Goal: Task Accomplishment & Management: Manage account settings

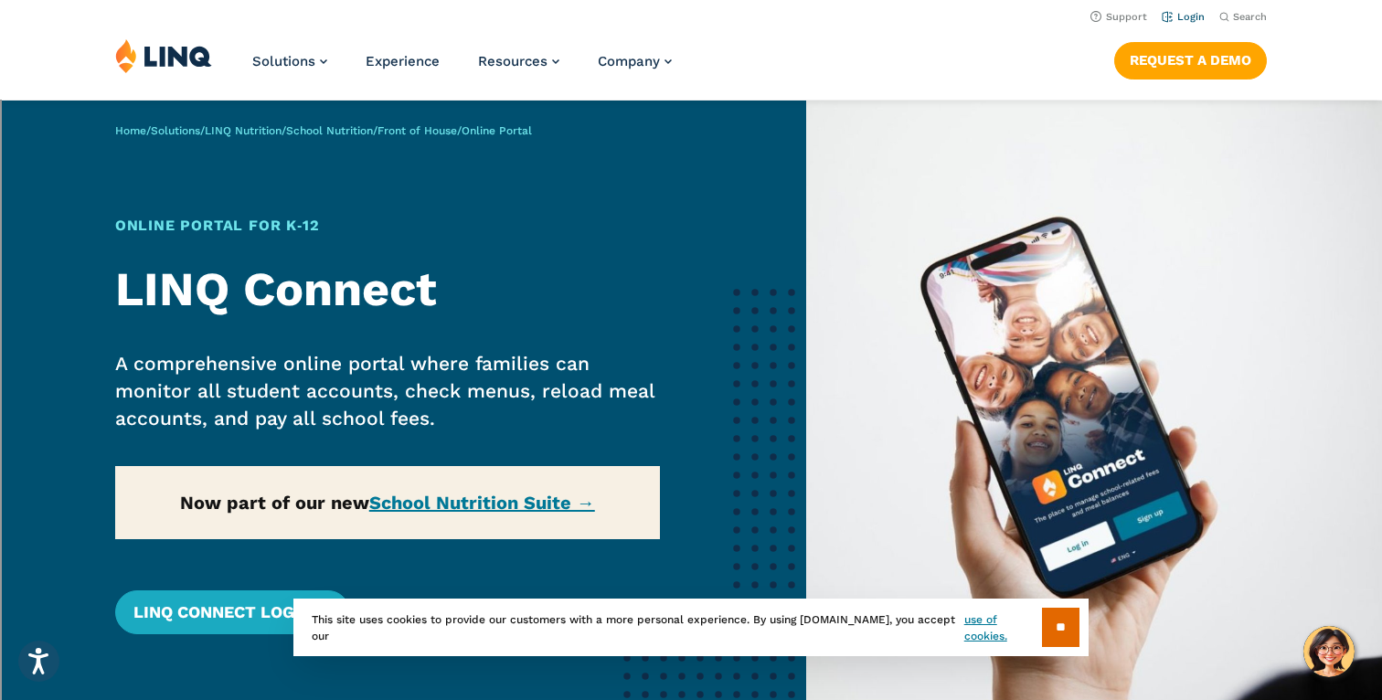
click at [1175, 15] on link "Login" at bounding box center [1183, 17] width 43 height 12
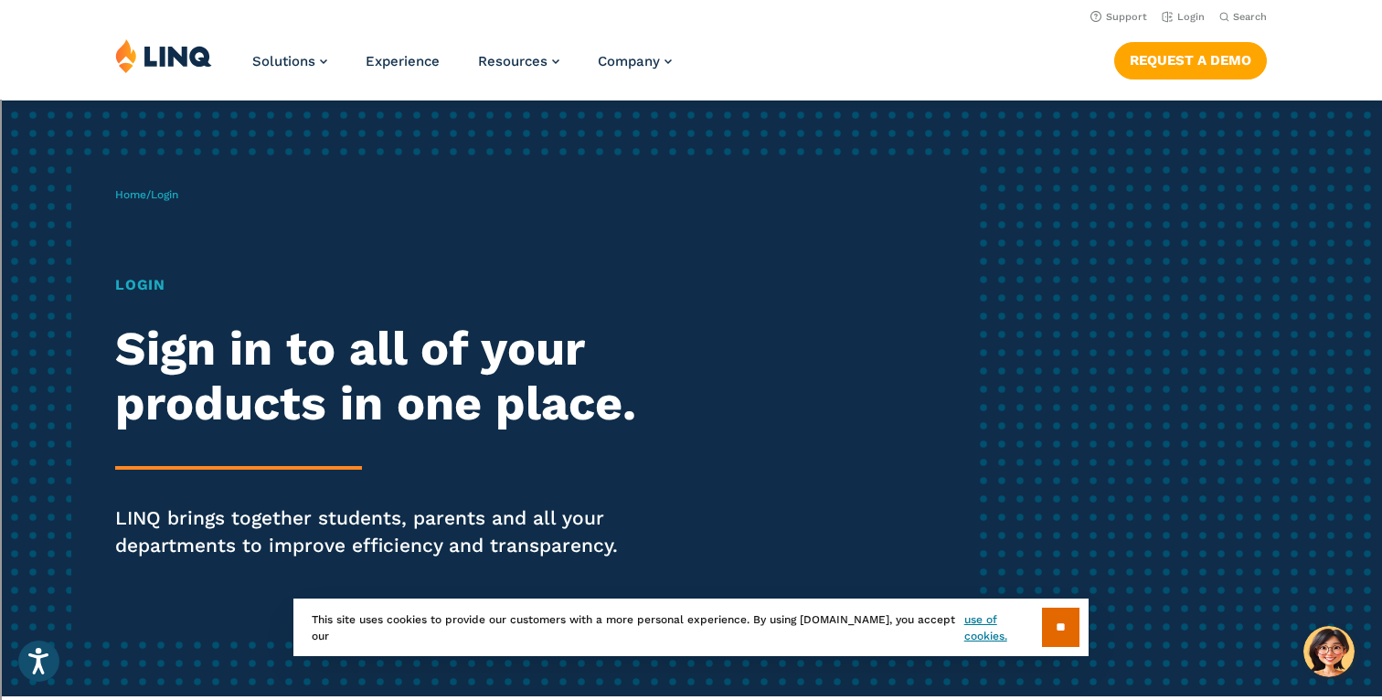
click at [139, 290] on h1 "Login" at bounding box center [381, 285] width 533 height 22
click at [265, 420] on h2 "Sign in to all of your products in one place." at bounding box center [381, 377] width 533 height 110
